Goal: Task Accomplishment & Management: Manage account settings

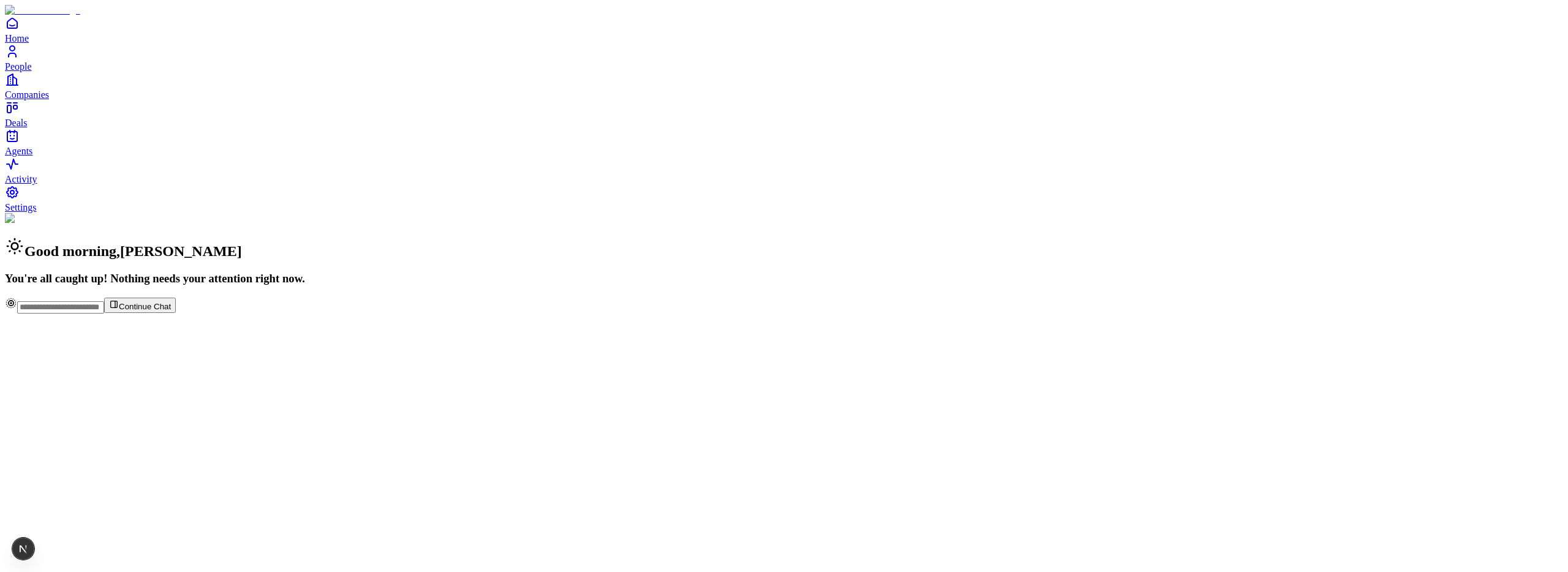
click at [47, 156] on link "Agents" at bounding box center [784, 142] width 1558 height 27
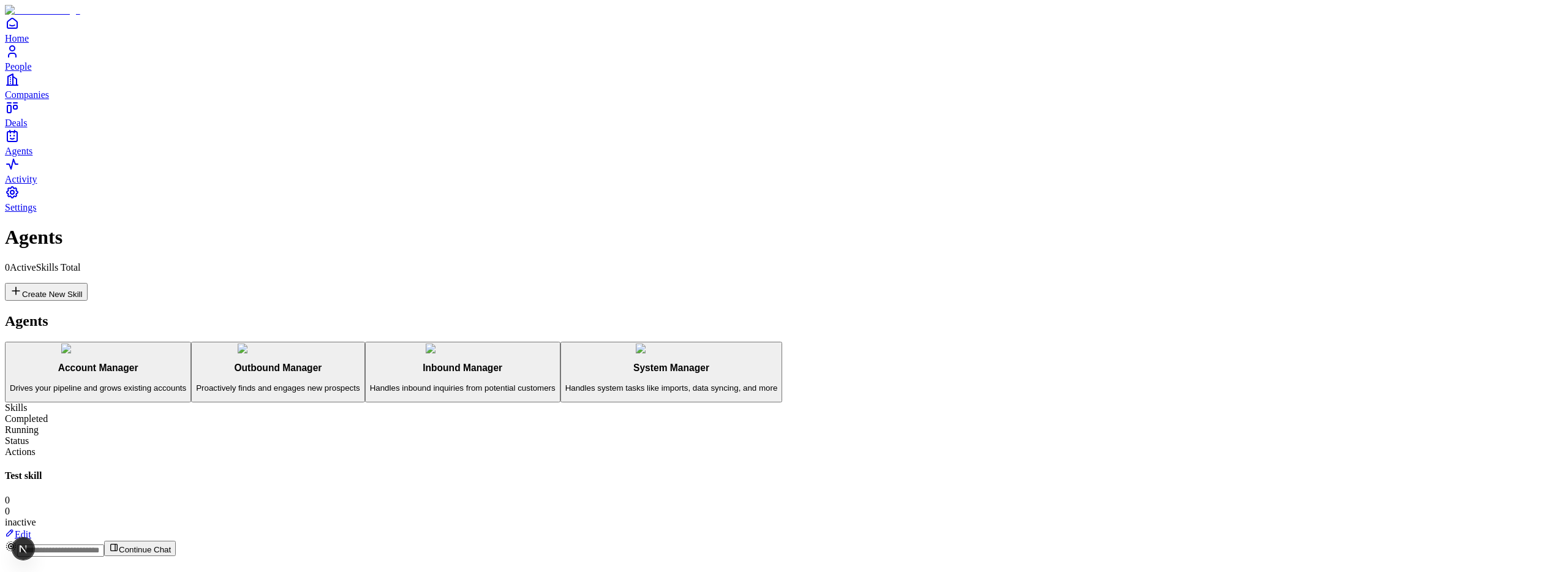
click at [31, 529] on link "Edit" at bounding box center [18, 534] width 26 height 10
